Goal: Communication & Community: Answer question/provide support

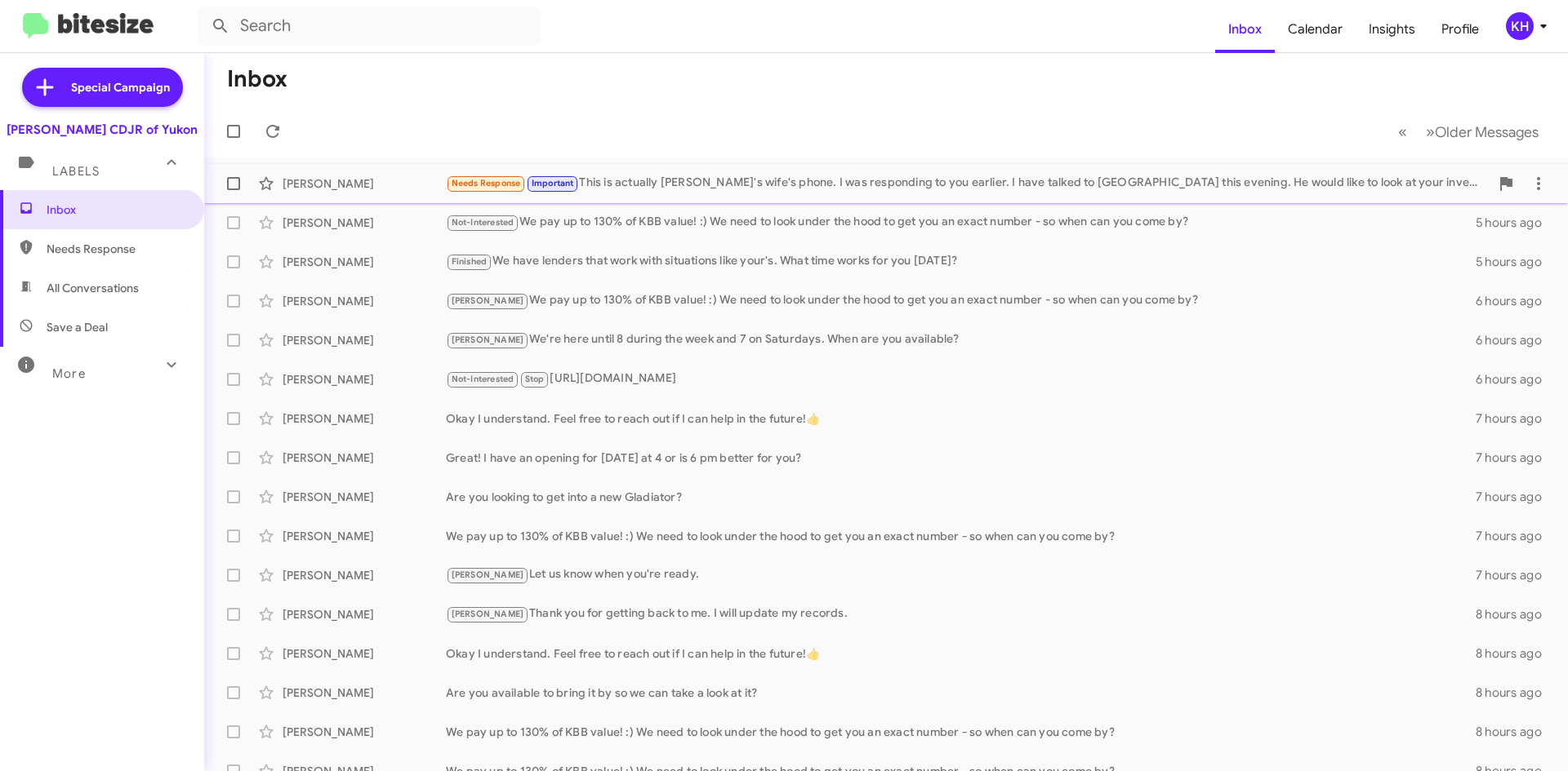
click at [937, 188] on div "Needs Response Important This is actually [PERSON_NAME]'s wife's phone. I was r…" at bounding box center [968, 183] width 1044 height 19
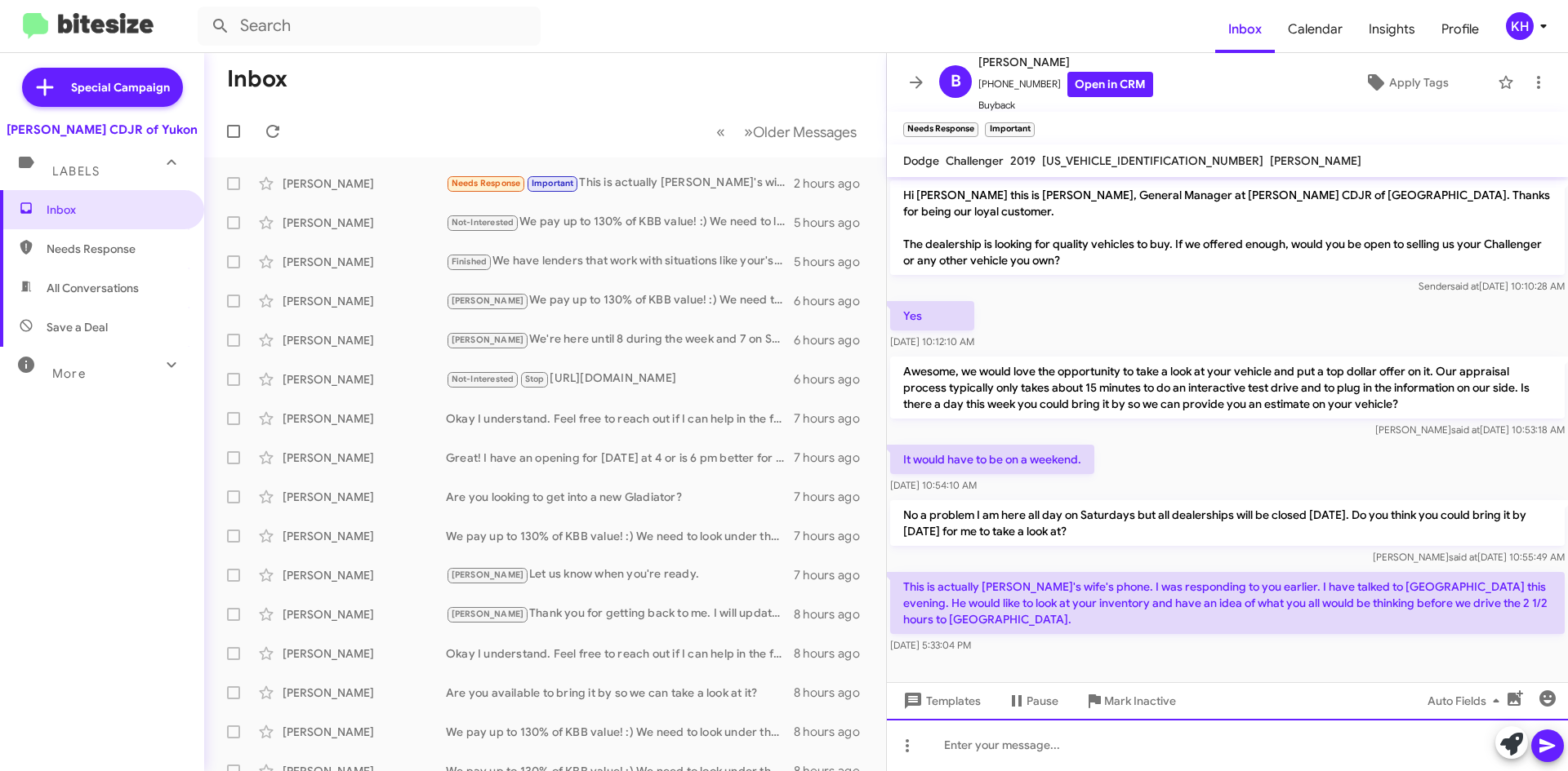
click at [951, 746] on div at bounding box center [1227, 746] width 681 height 52
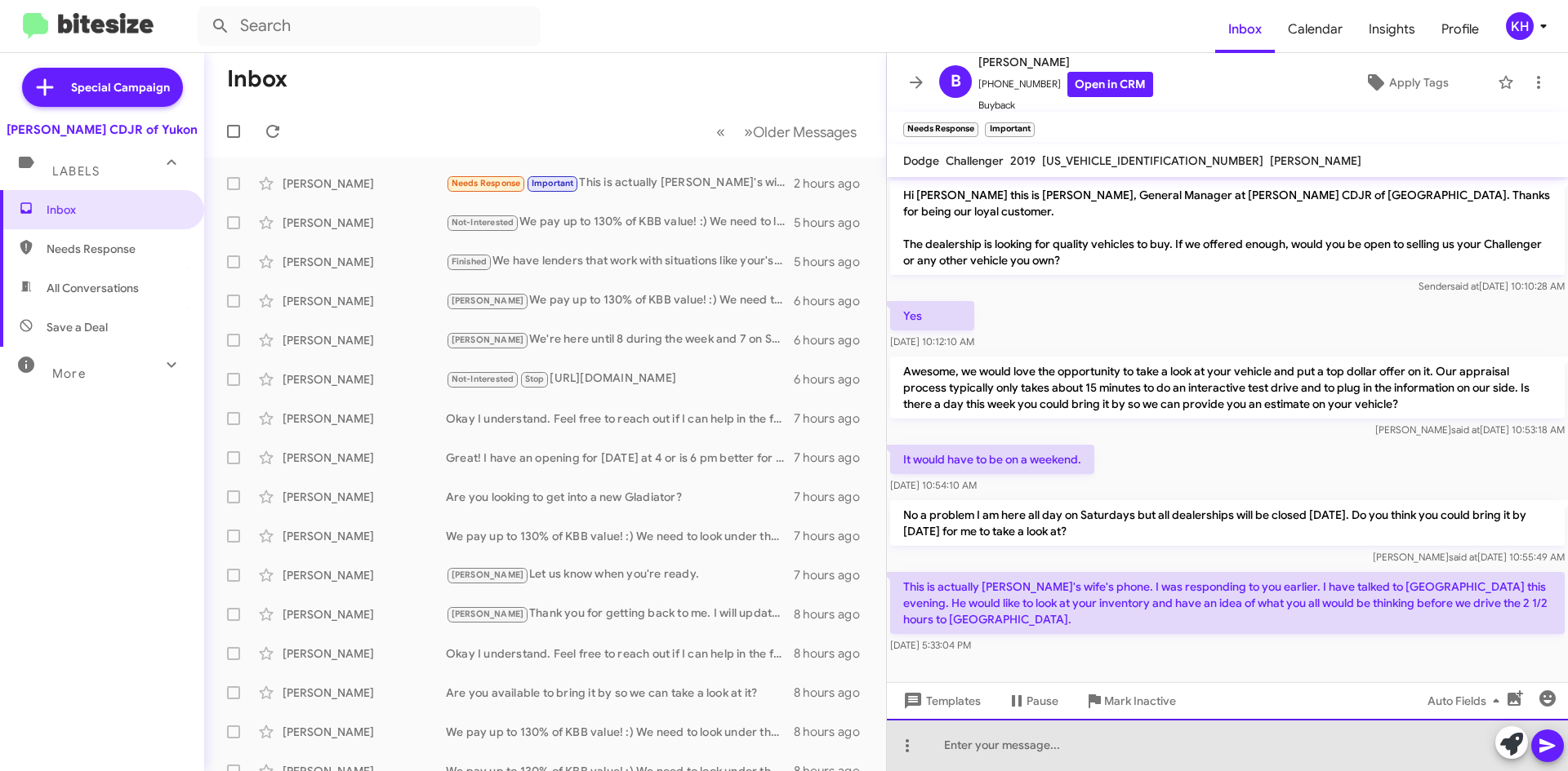
click at [950, 750] on div at bounding box center [1227, 746] width 681 height 52
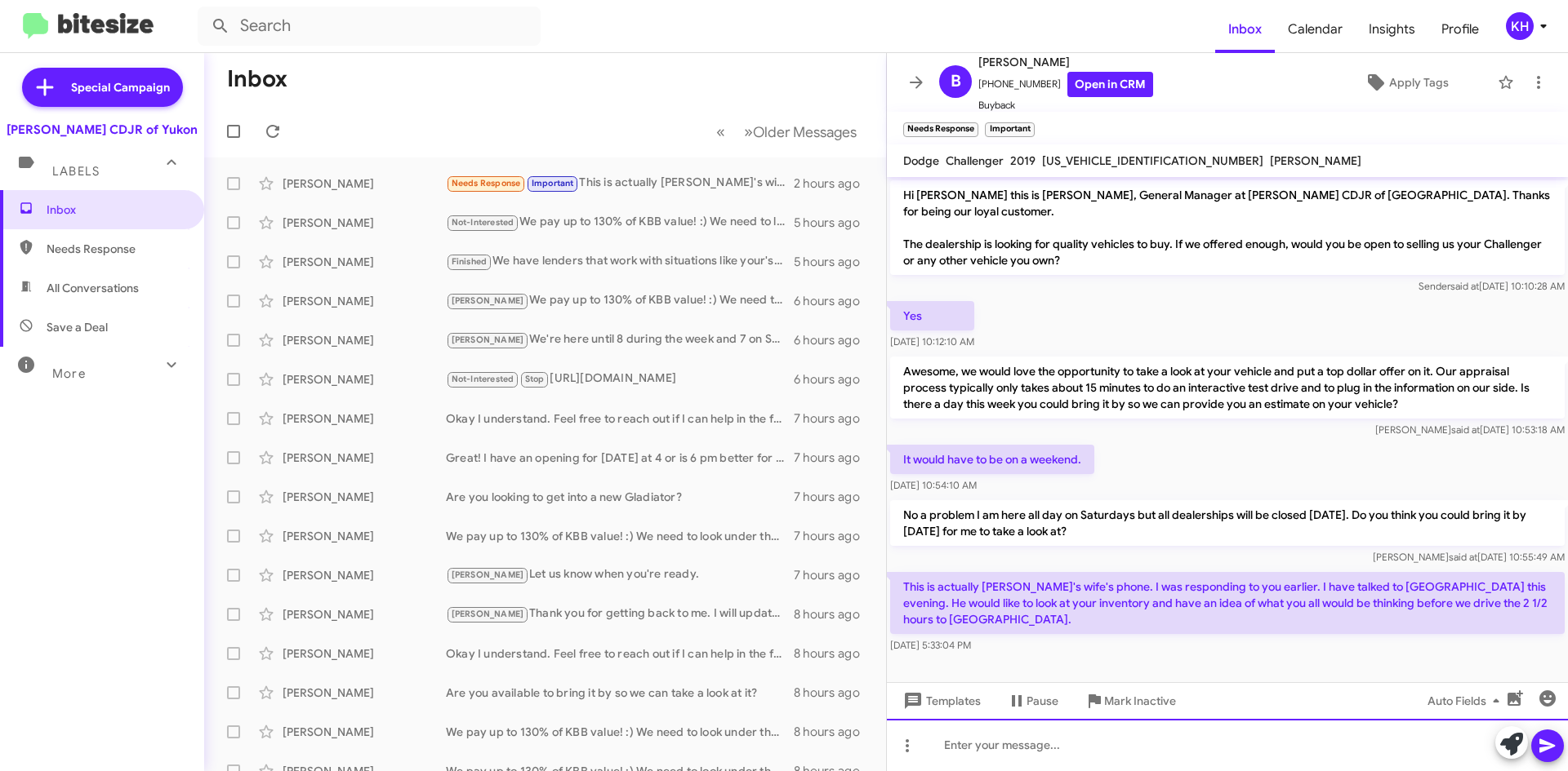
click at [949, 755] on div at bounding box center [1227, 746] width 681 height 52
paste div
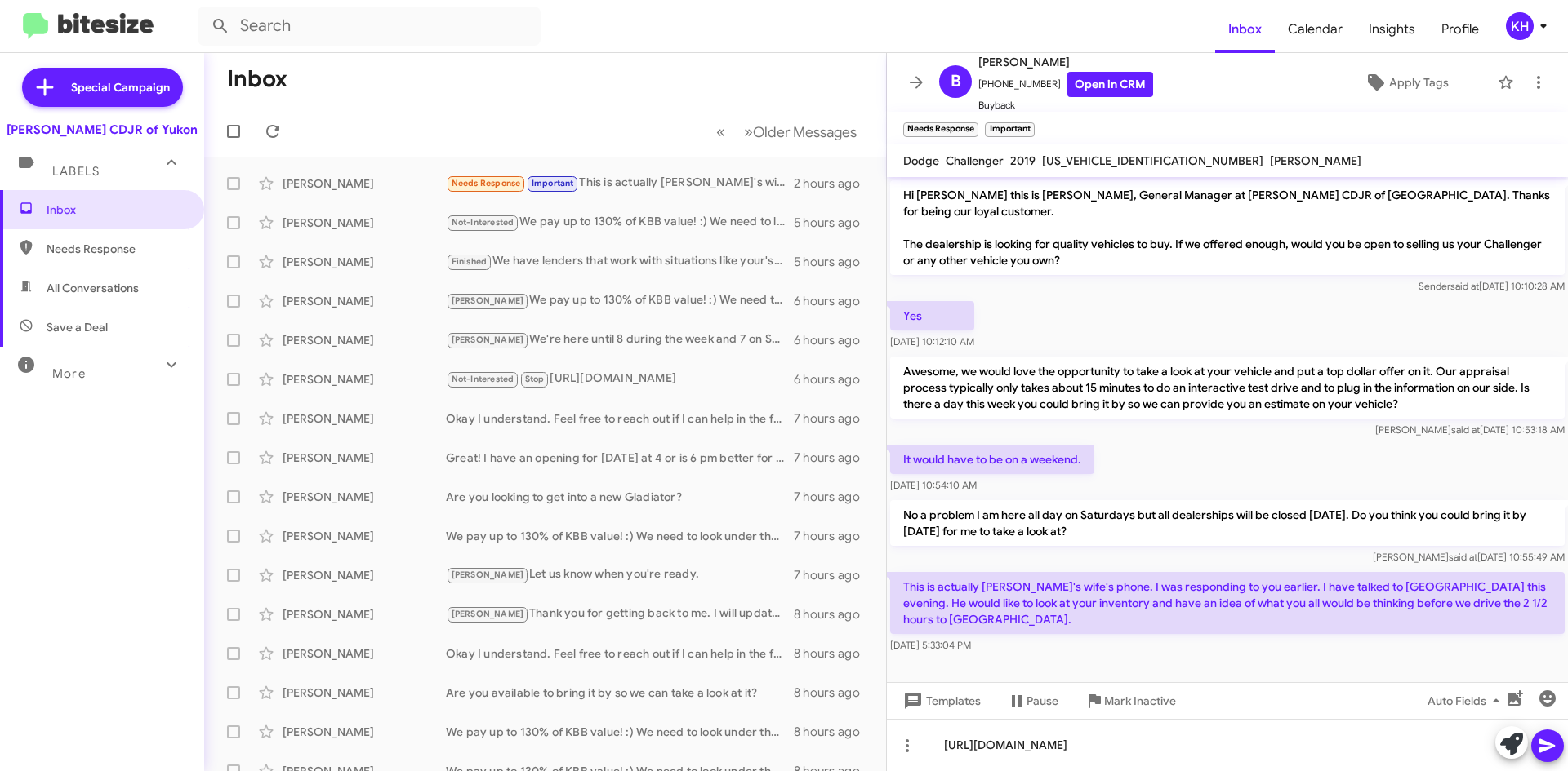
click at [1545, 742] on icon at bounding box center [1546, 746] width 15 height 14
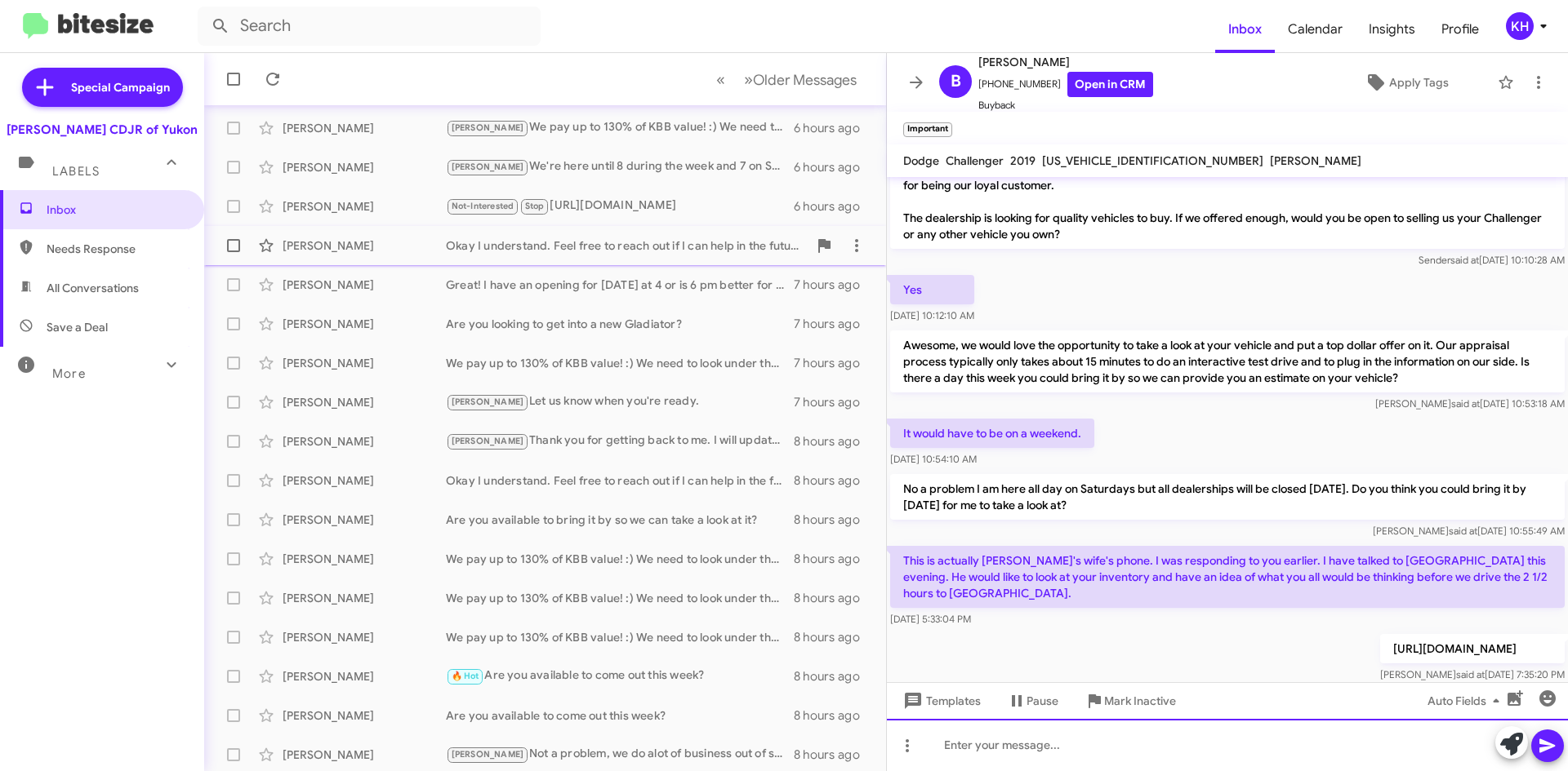
scroll to position [176, 0]
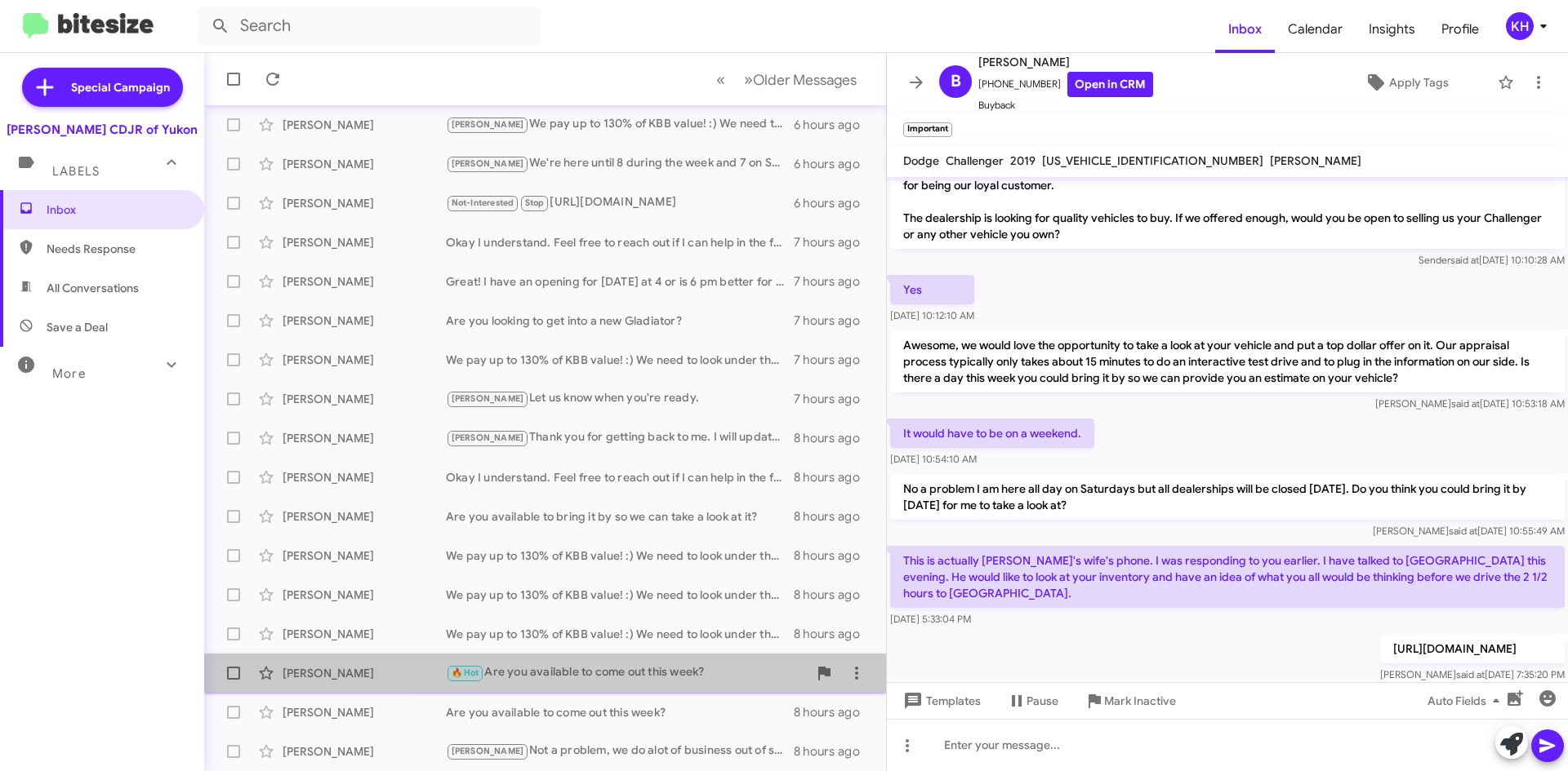
click at [647, 672] on div "🔥 Hot Are you available to come out this week?" at bounding box center [627, 672] width 362 height 19
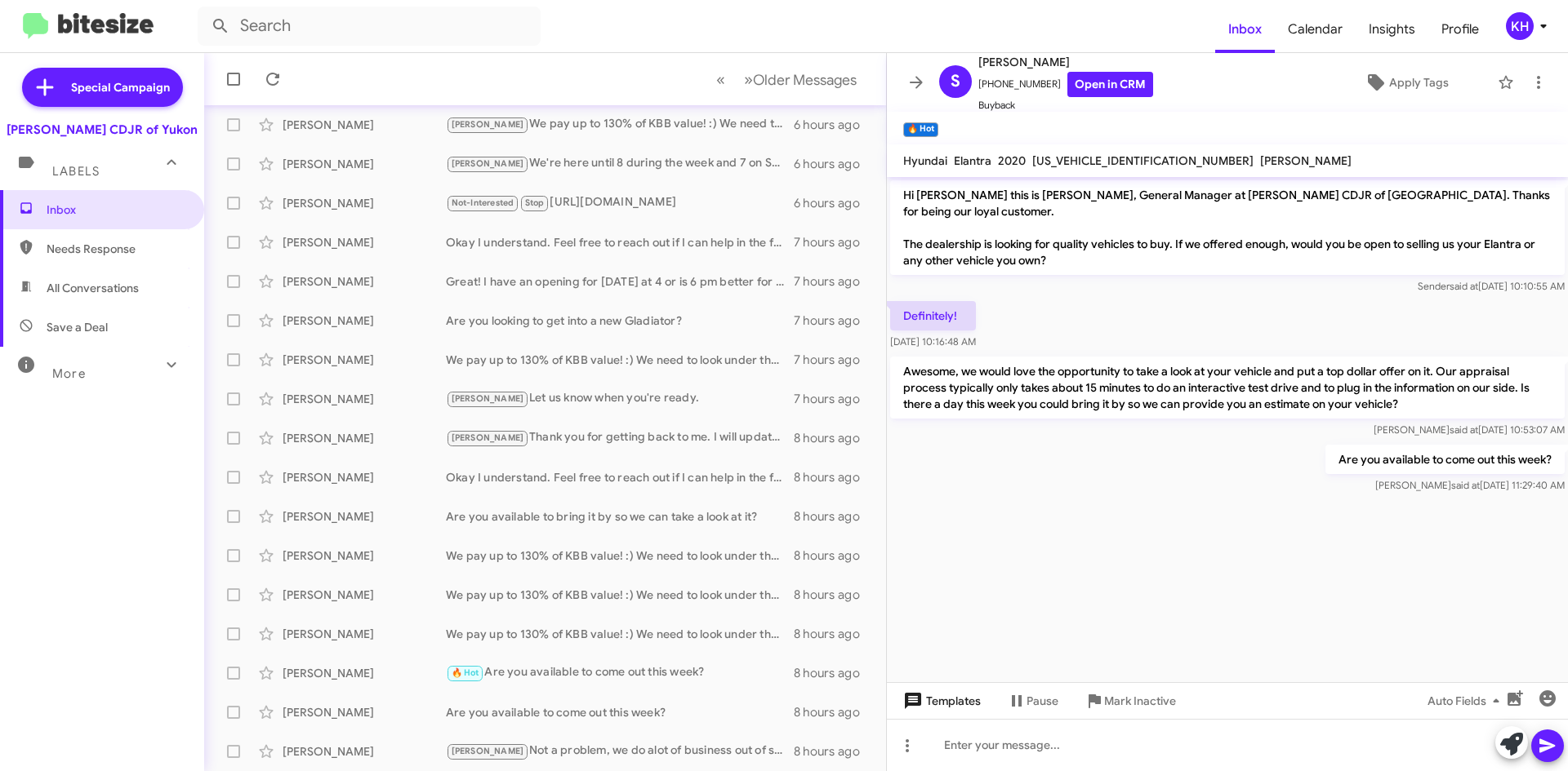
click at [940, 698] on span "Templates" at bounding box center [940, 701] width 80 height 30
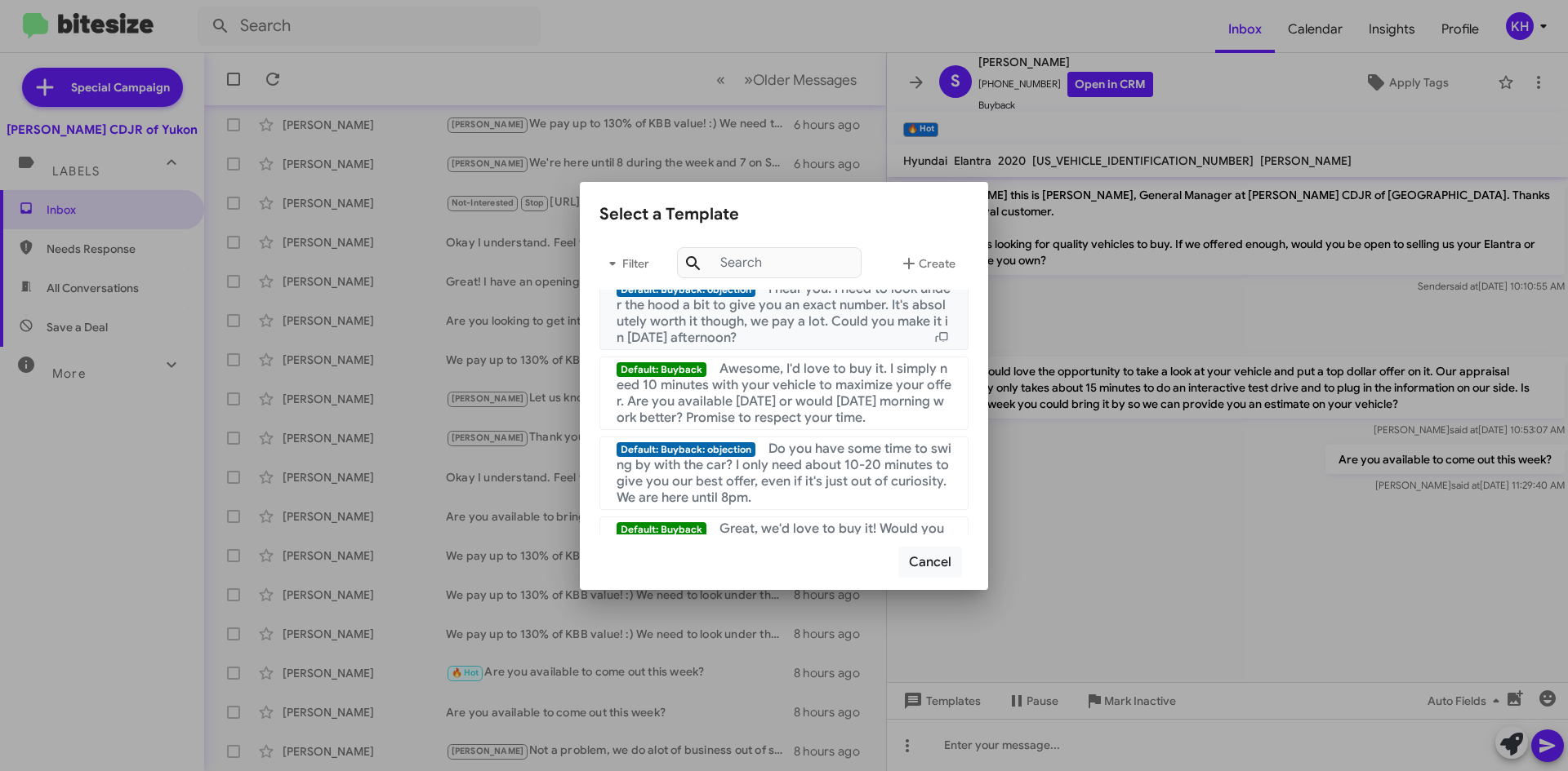
scroll to position [409, 0]
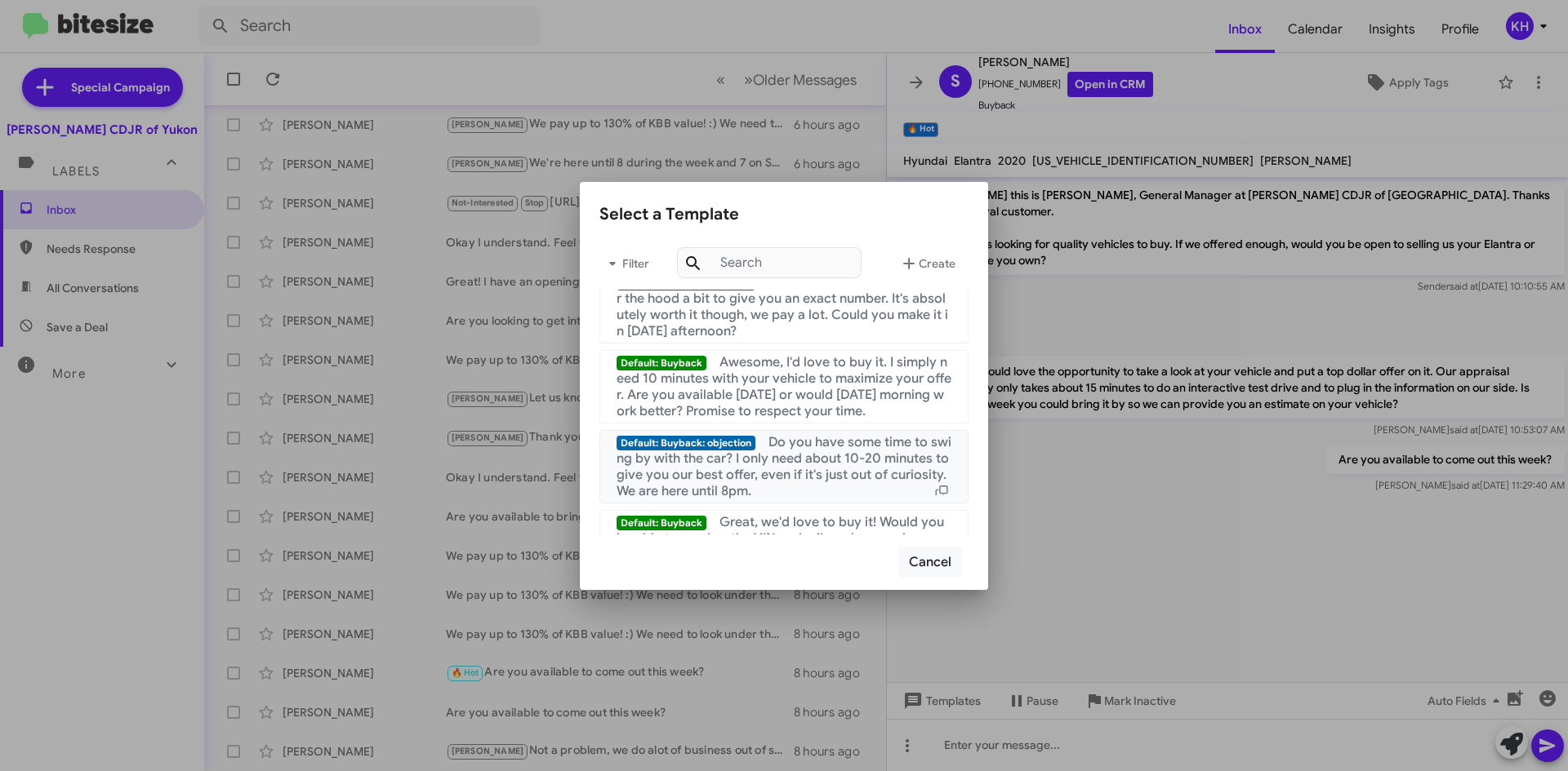
click at [679, 493] on span "Do you have some time to swing by with the car? I only need about 10-20 minutes…" at bounding box center [784, 466] width 335 height 65
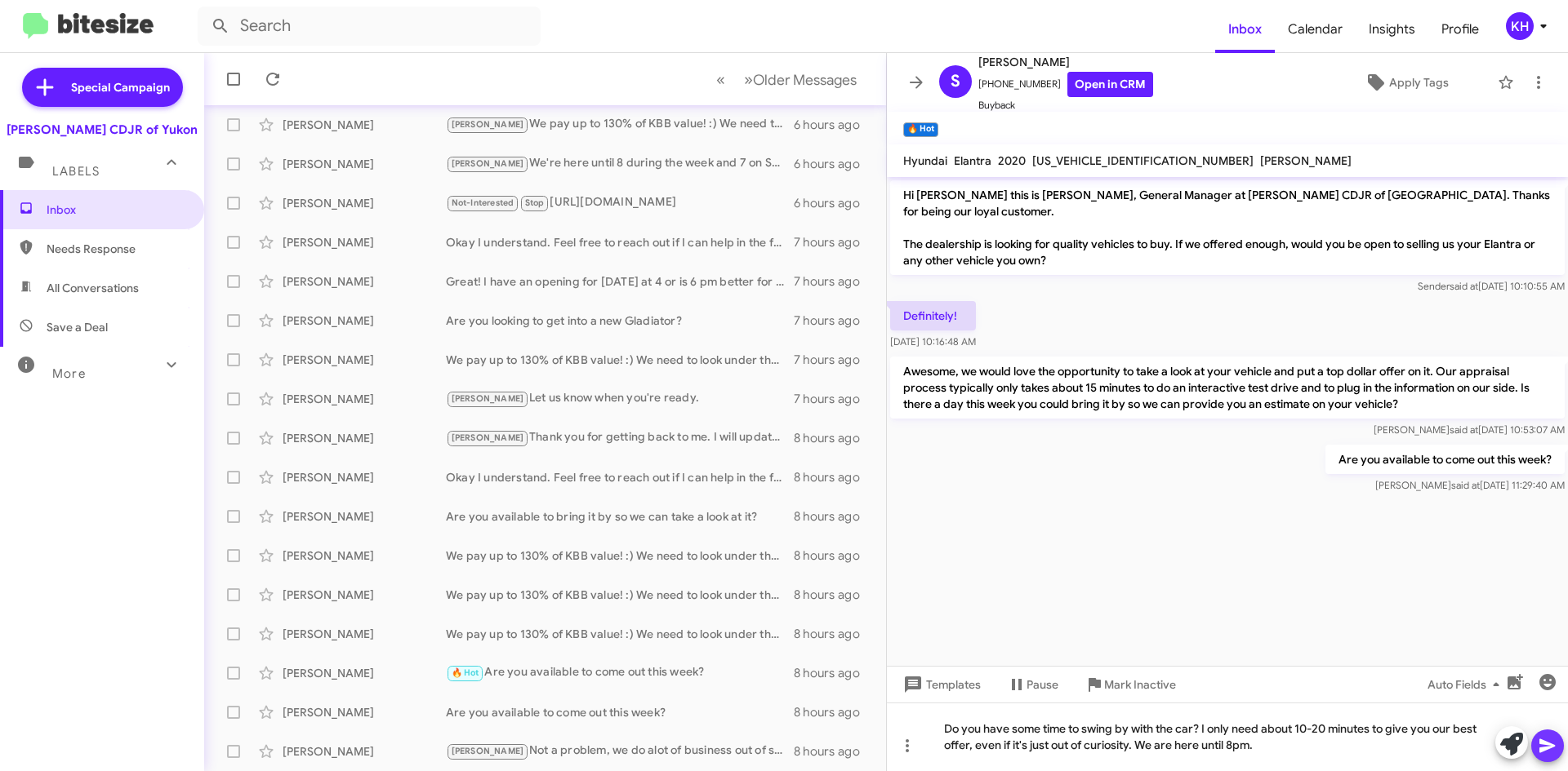
click at [1550, 749] on icon at bounding box center [1548, 747] width 20 height 20
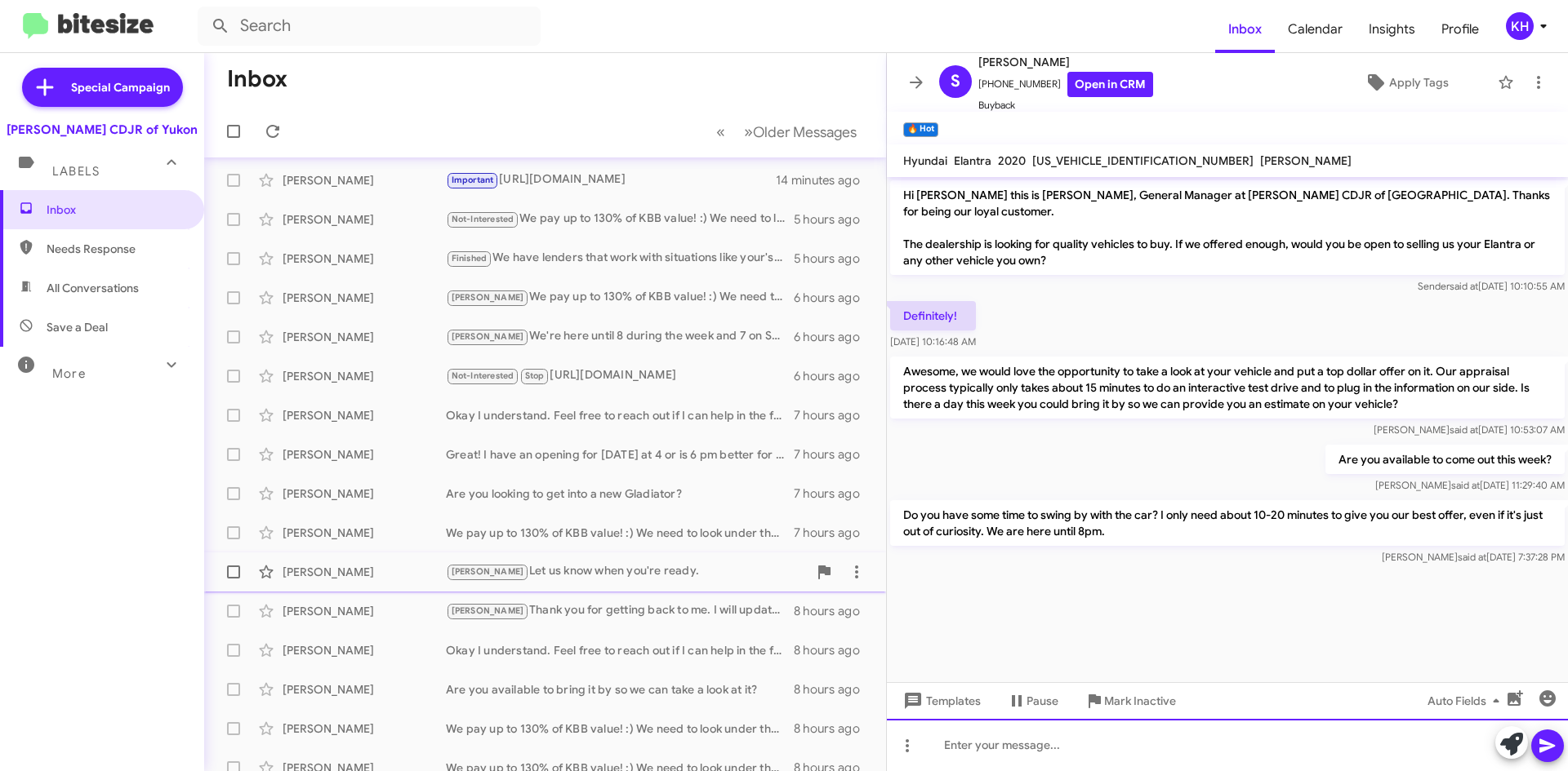
scroll to position [0, 0]
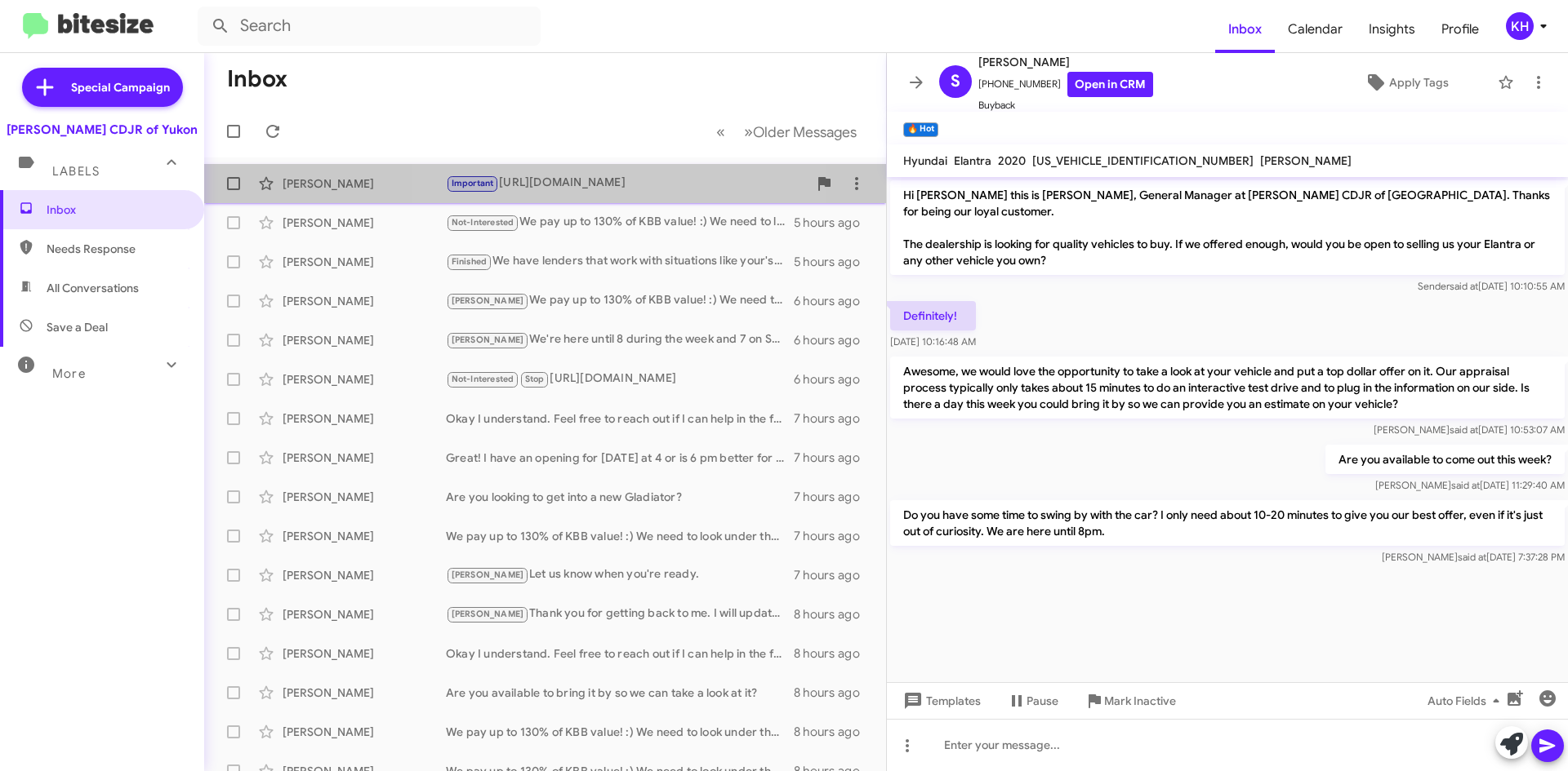
click at [561, 181] on div "Important [URL][DOMAIN_NAME]" at bounding box center [627, 183] width 362 height 19
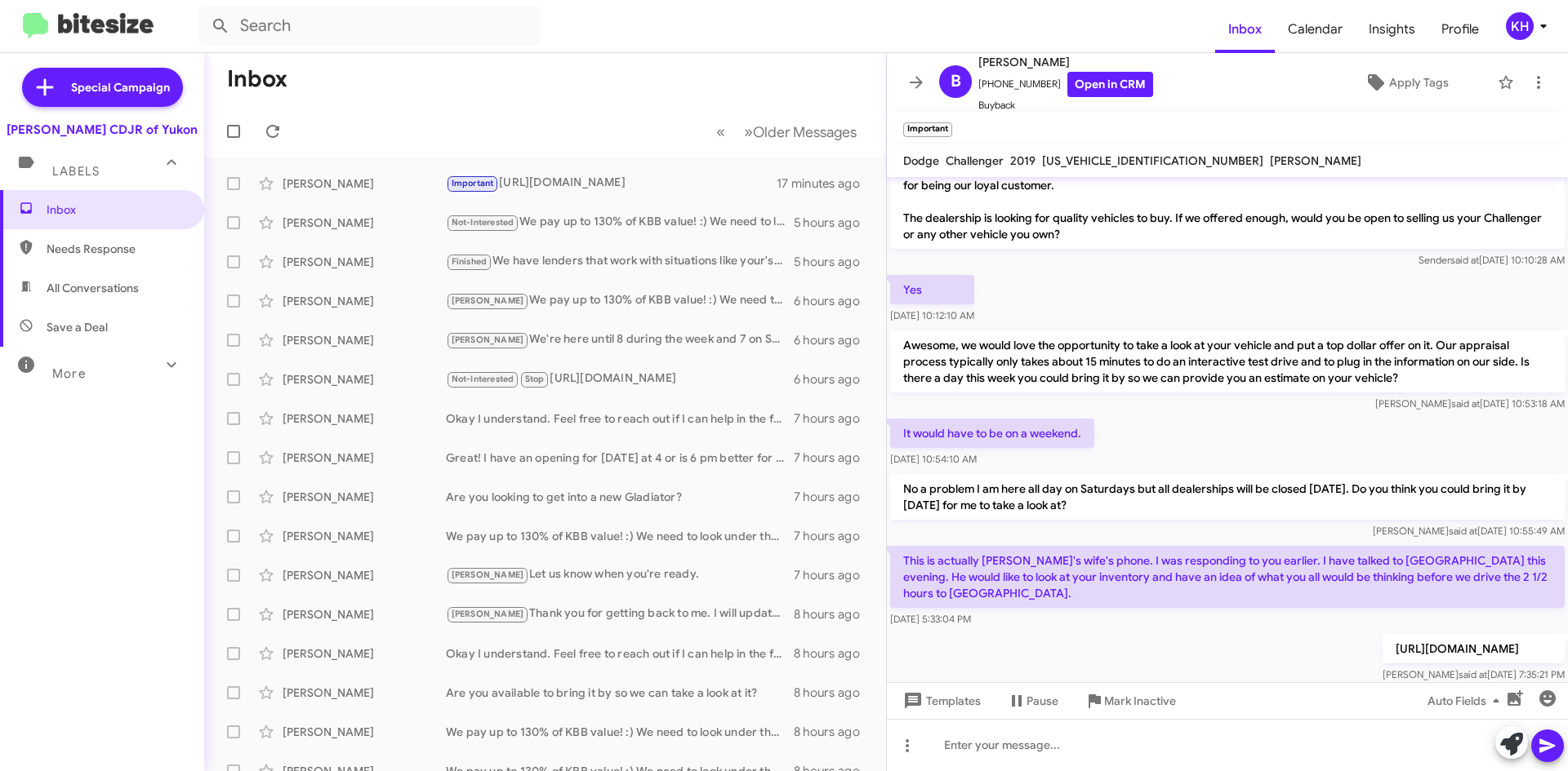
click at [94, 170] on span "Labels" at bounding box center [76, 172] width 47 height 14
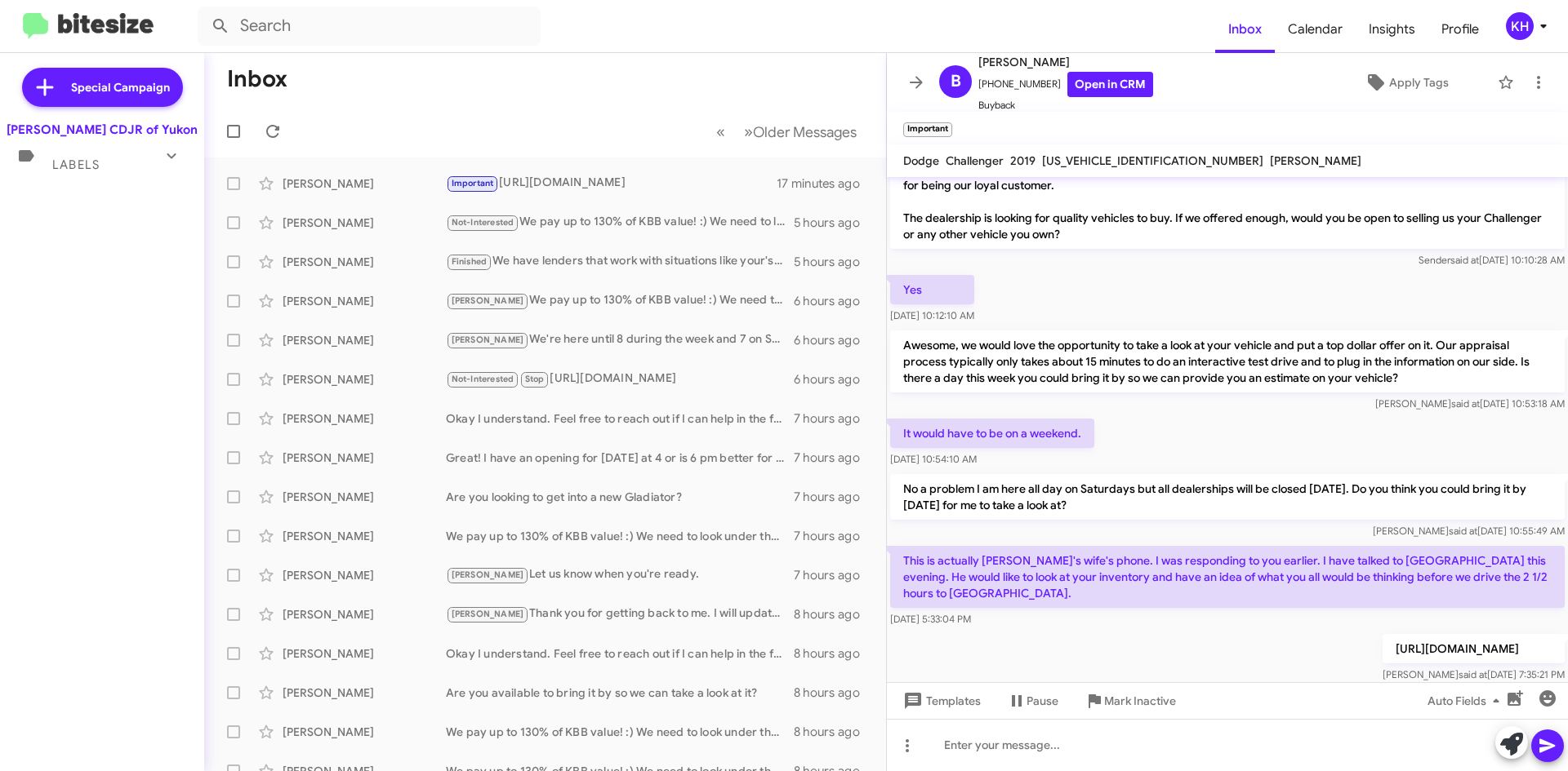
click at [94, 170] on span "Labels" at bounding box center [76, 165] width 47 height 14
